Goal: Transaction & Acquisition: Purchase product/service

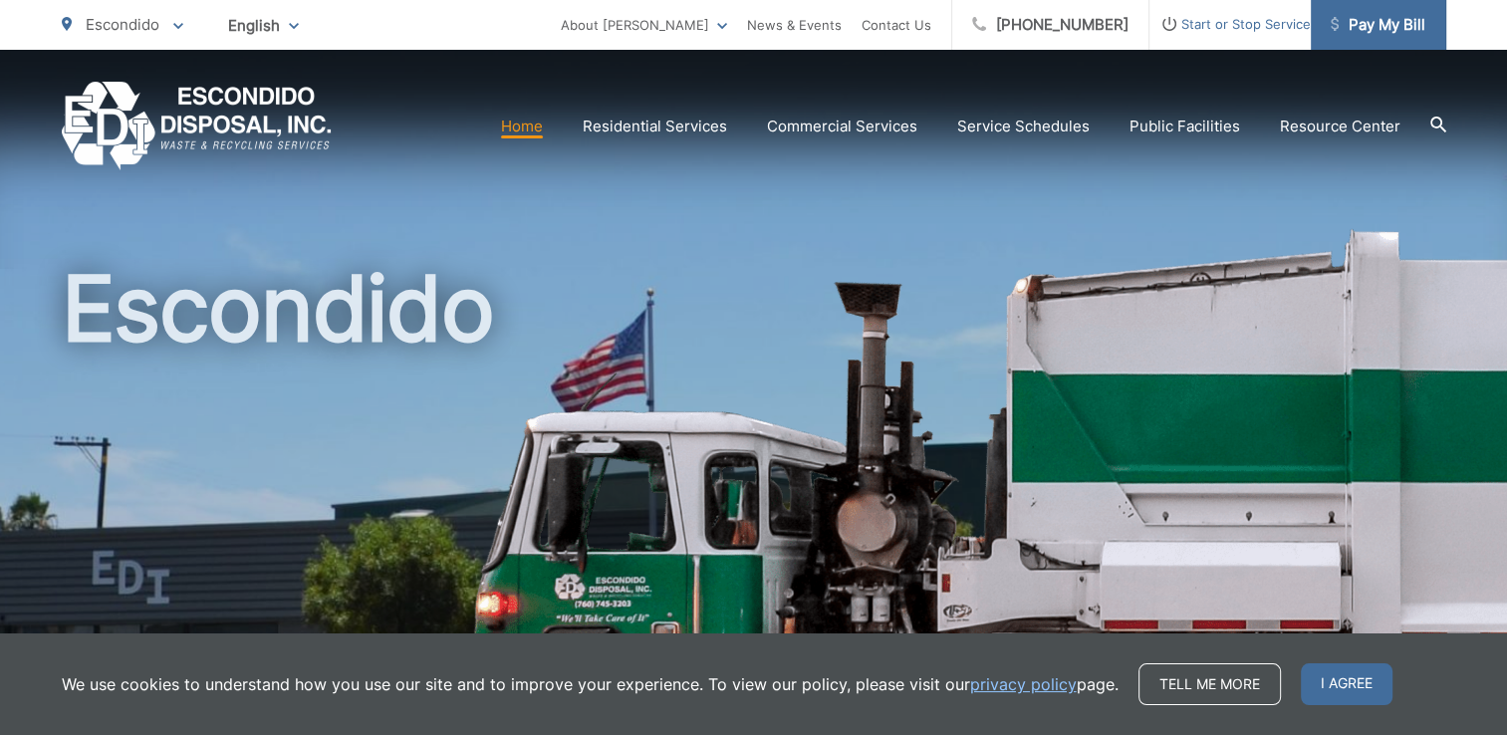
click at [1391, 30] on span "Pay My Bill" at bounding box center [1378, 25] width 95 height 24
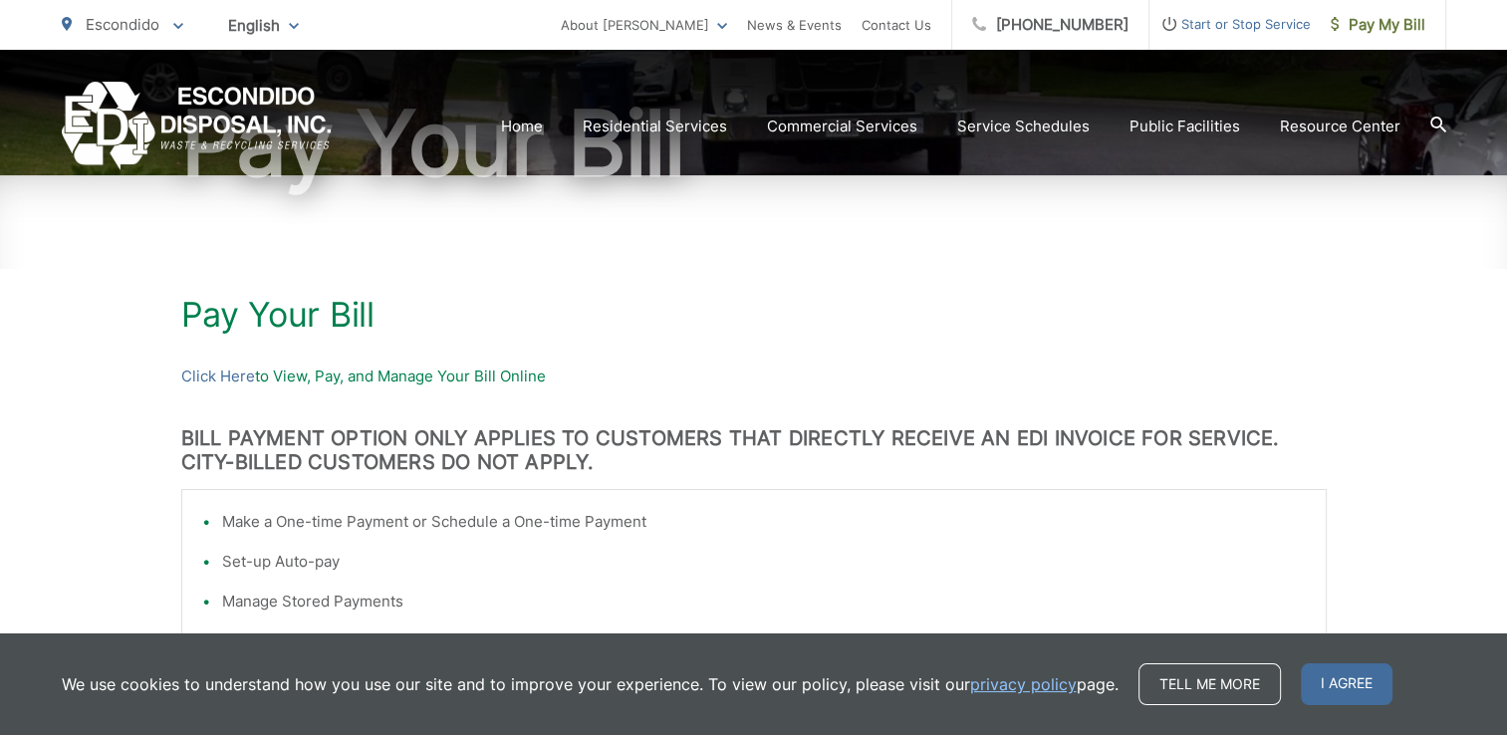
scroll to position [239, 0]
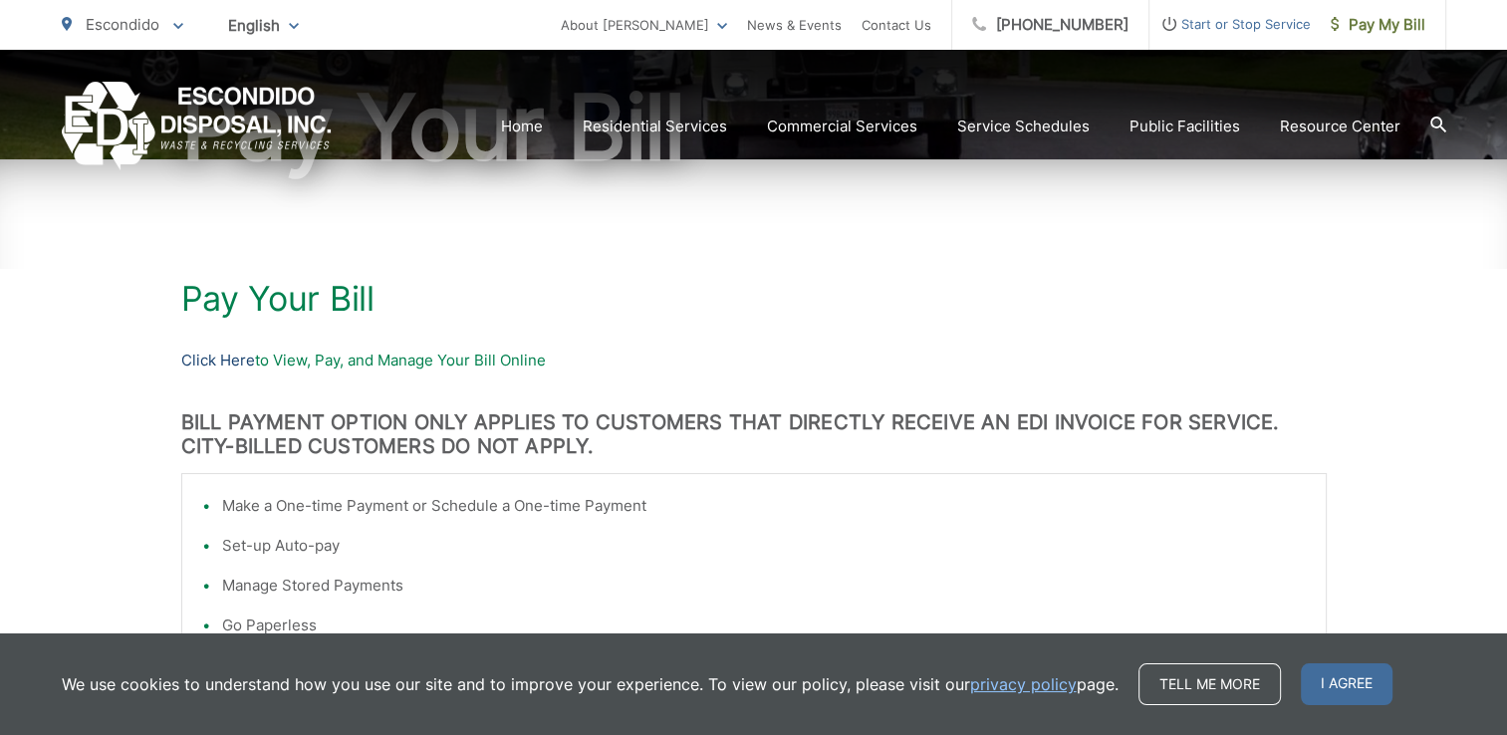
click at [214, 361] on link "Click Here" at bounding box center [218, 361] width 74 height 24
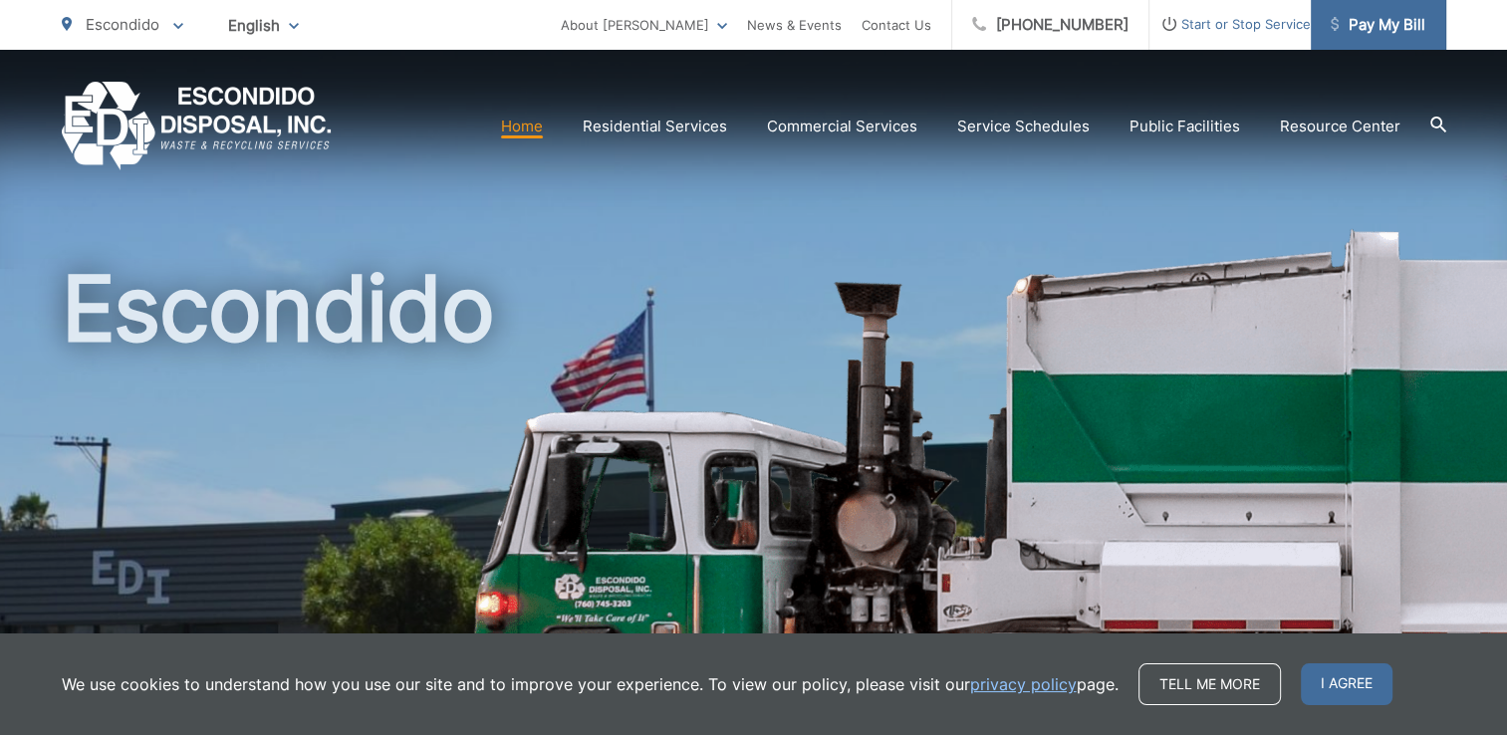
click at [1386, 25] on span "Pay My Bill" at bounding box center [1378, 25] width 95 height 24
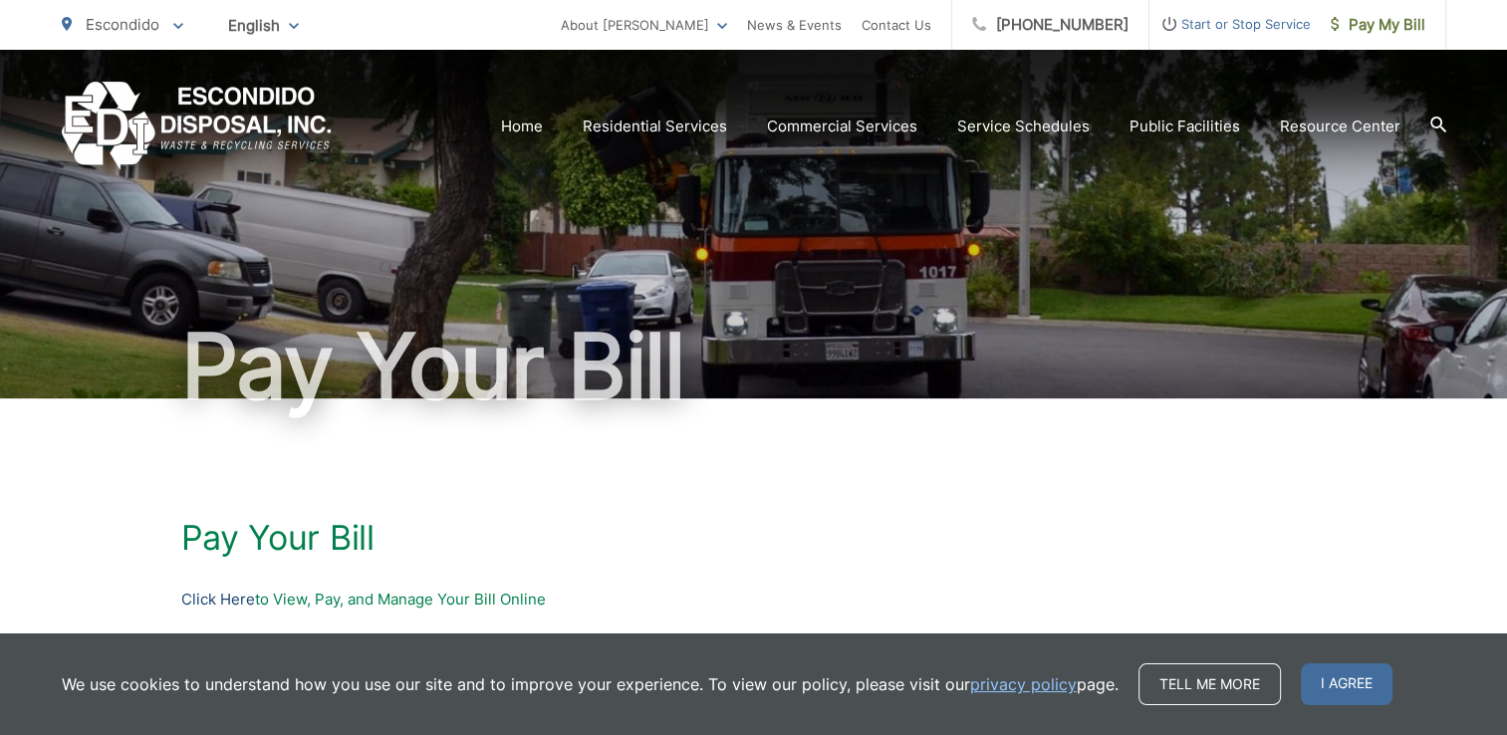
click at [199, 597] on link "Click Here" at bounding box center [218, 600] width 74 height 24
